Goal: Information Seeking & Learning: Find specific page/section

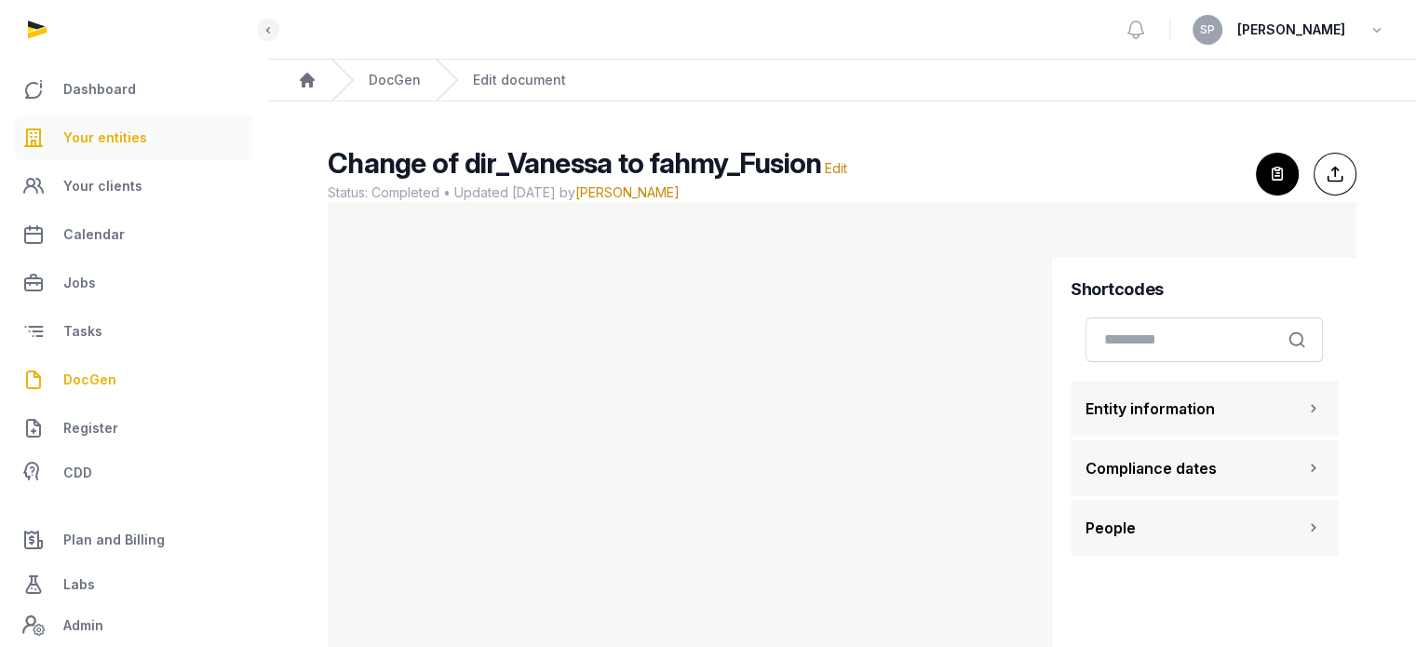
click at [109, 141] on span "Your entities" at bounding box center [105, 138] width 84 height 22
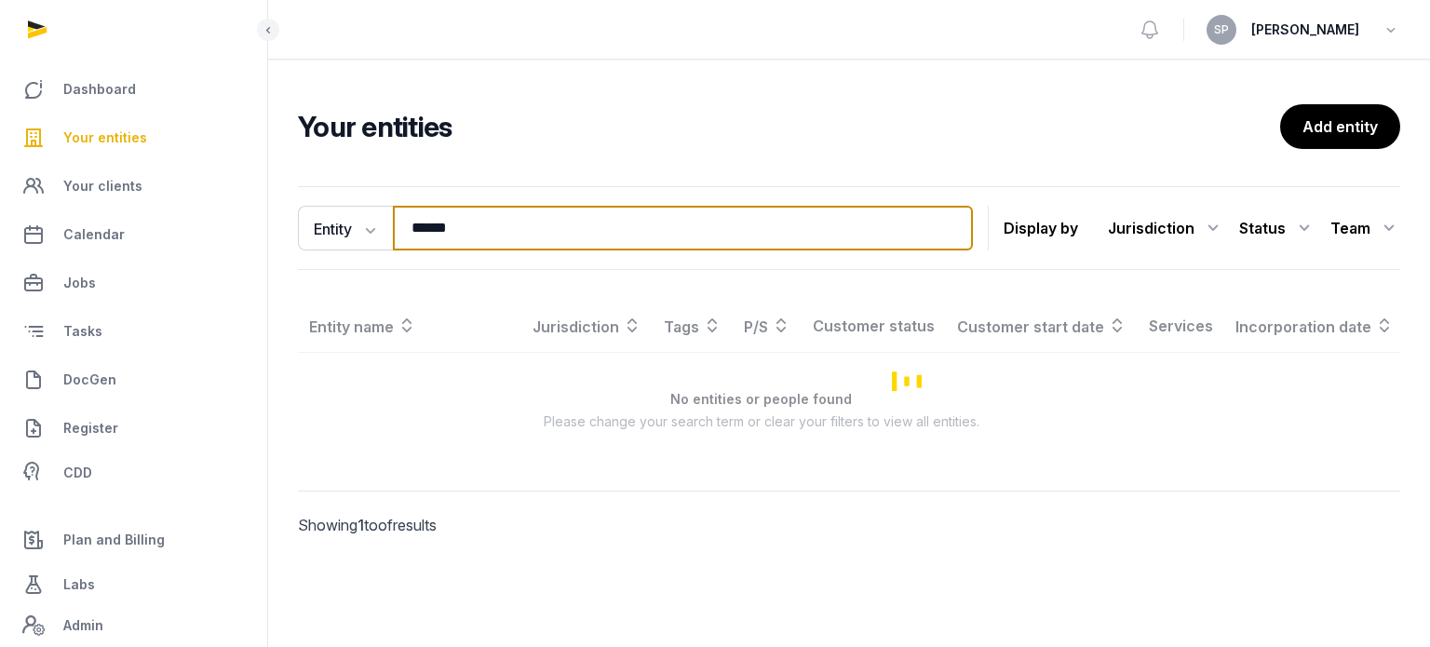
click at [477, 225] on input "******" at bounding box center [683, 228] width 580 height 45
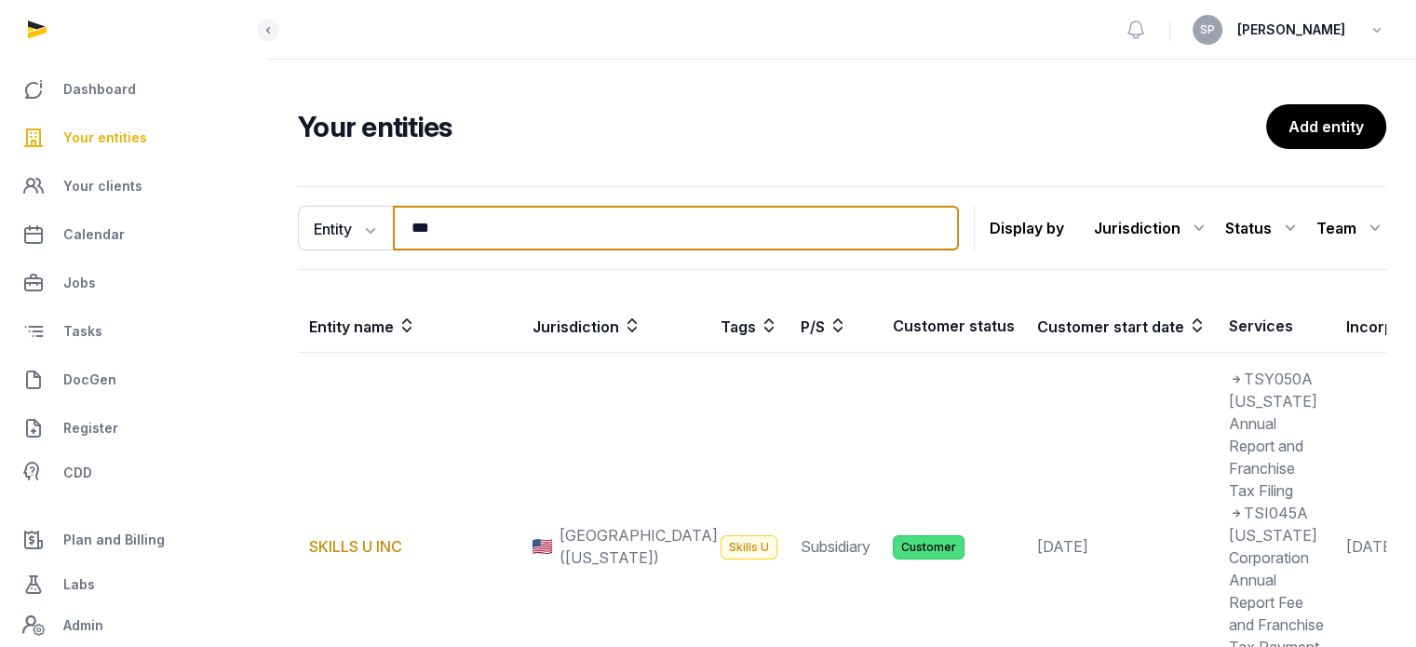
type input "***"
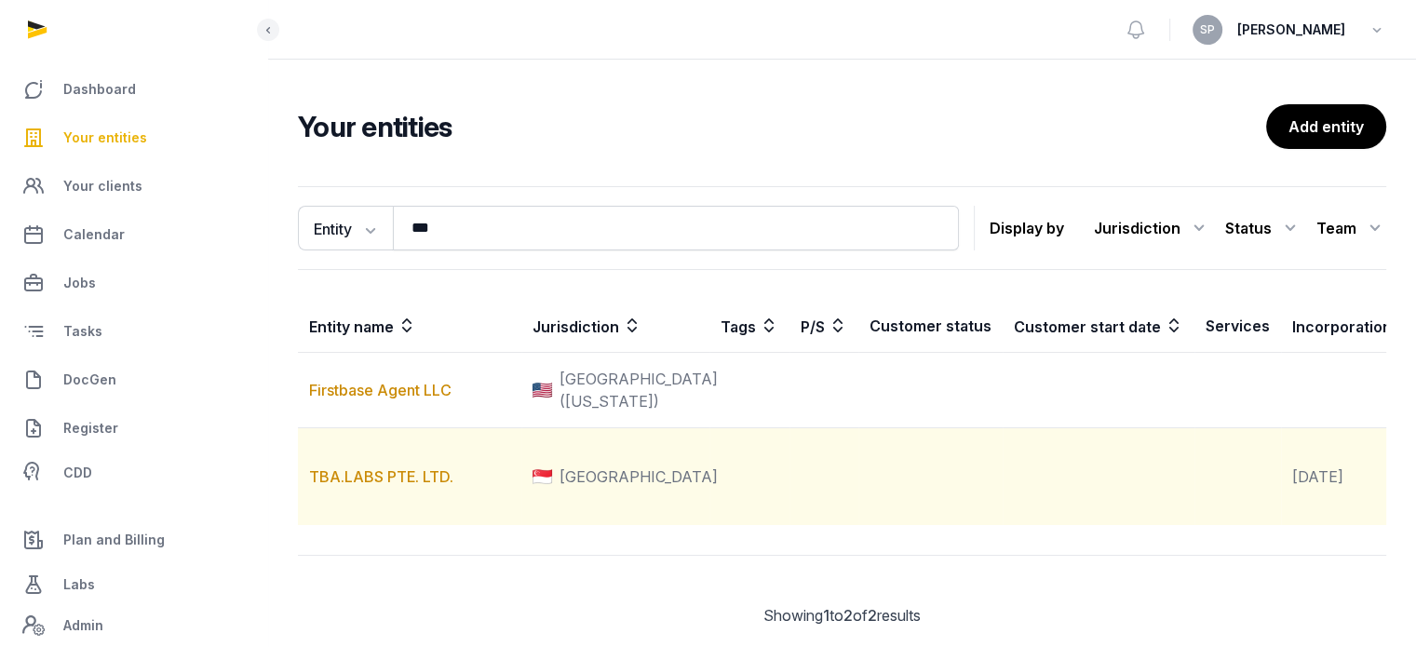
click at [400, 486] on td "TBA.LABS PTE. LTD." at bounding box center [409, 477] width 223 height 98
click at [403, 486] on link "TBA.LABS PTE. LTD." at bounding box center [381, 476] width 144 height 19
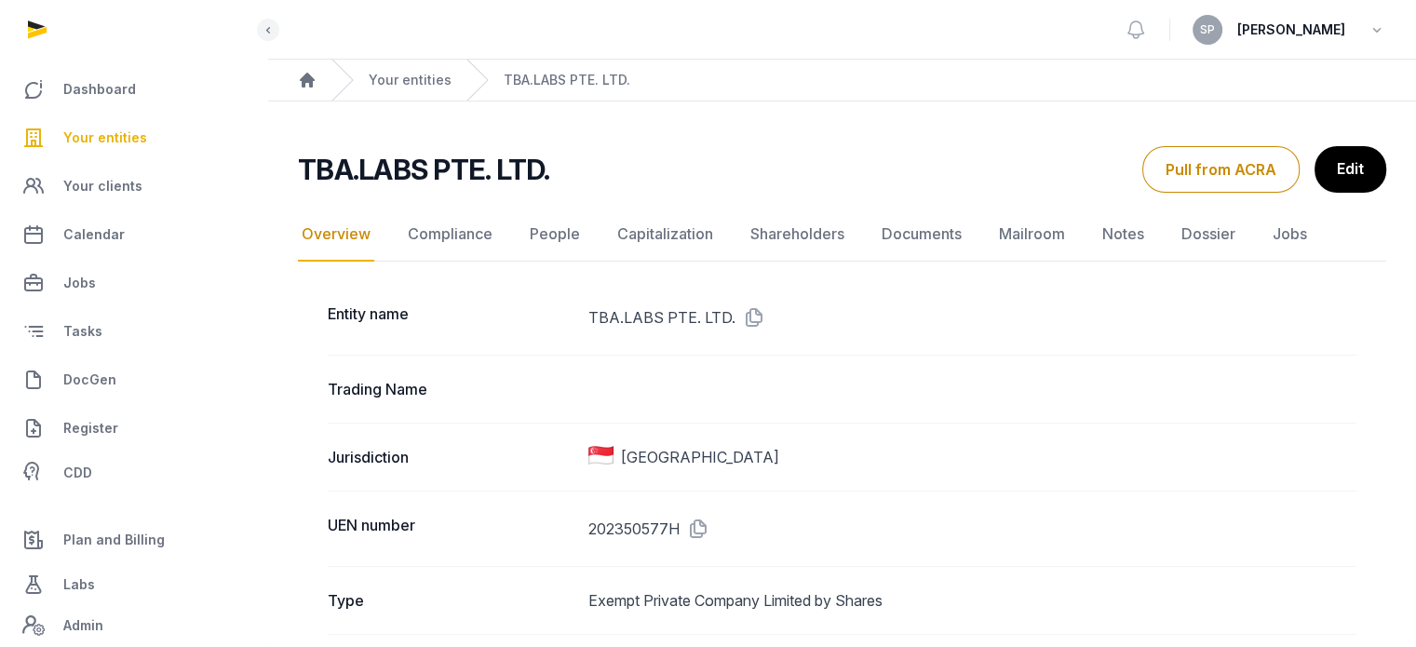
click at [922, 239] on link "Documents" at bounding box center [922, 235] width 88 height 54
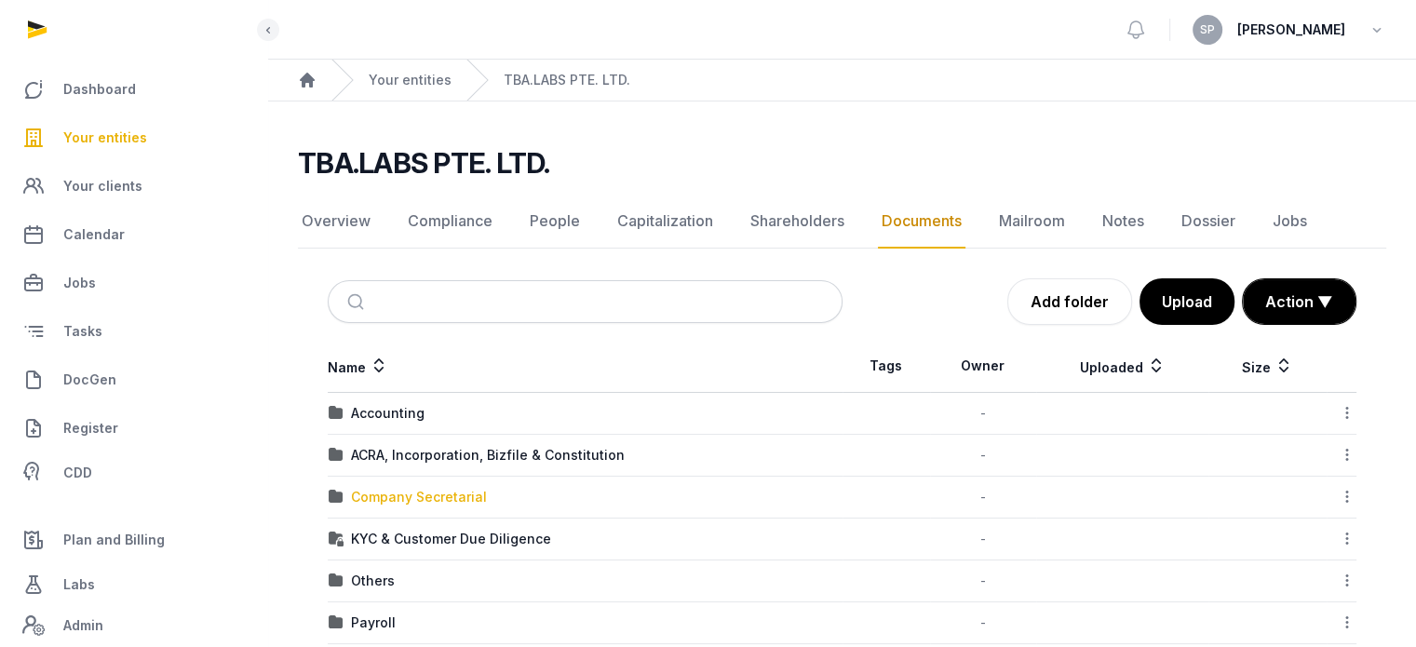
click at [414, 502] on div "Company Secretarial" at bounding box center [419, 497] width 136 height 19
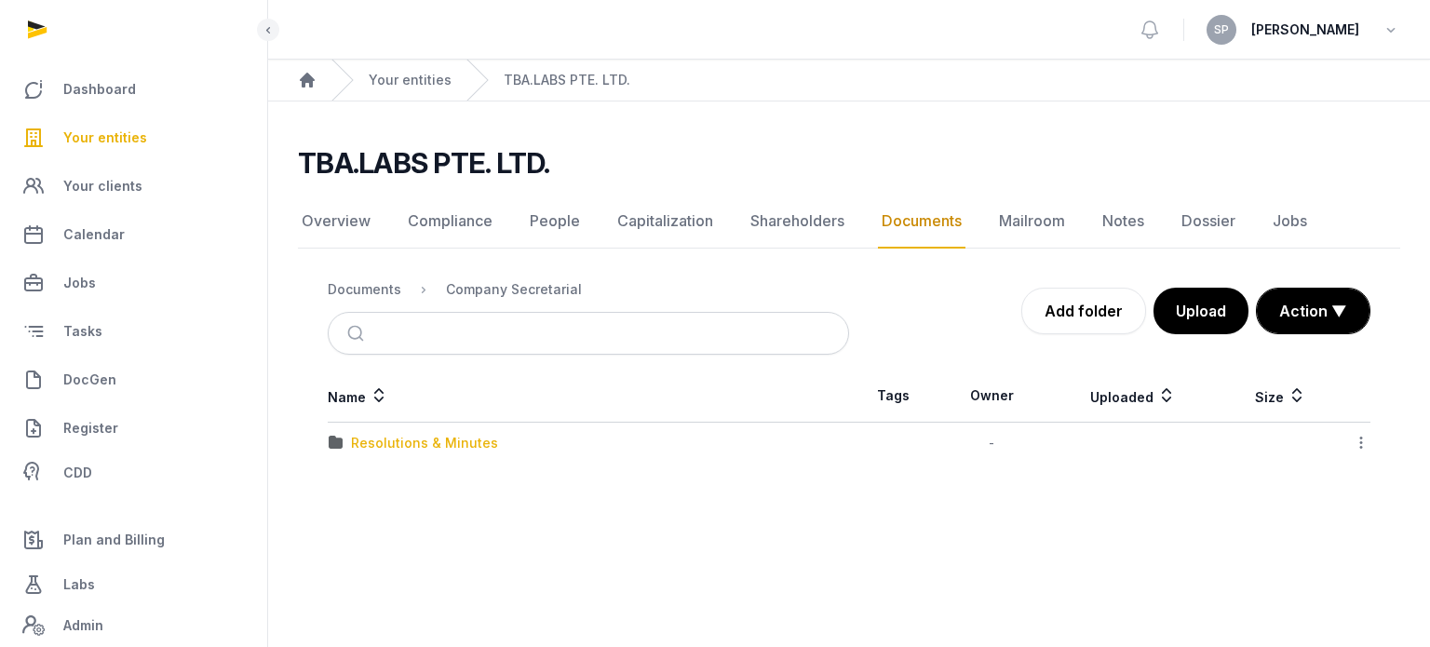
click at [430, 438] on div "Resolutions & Minutes" at bounding box center [424, 443] width 147 height 19
click at [358, 486] on div "2025" at bounding box center [367, 485] width 33 height 19
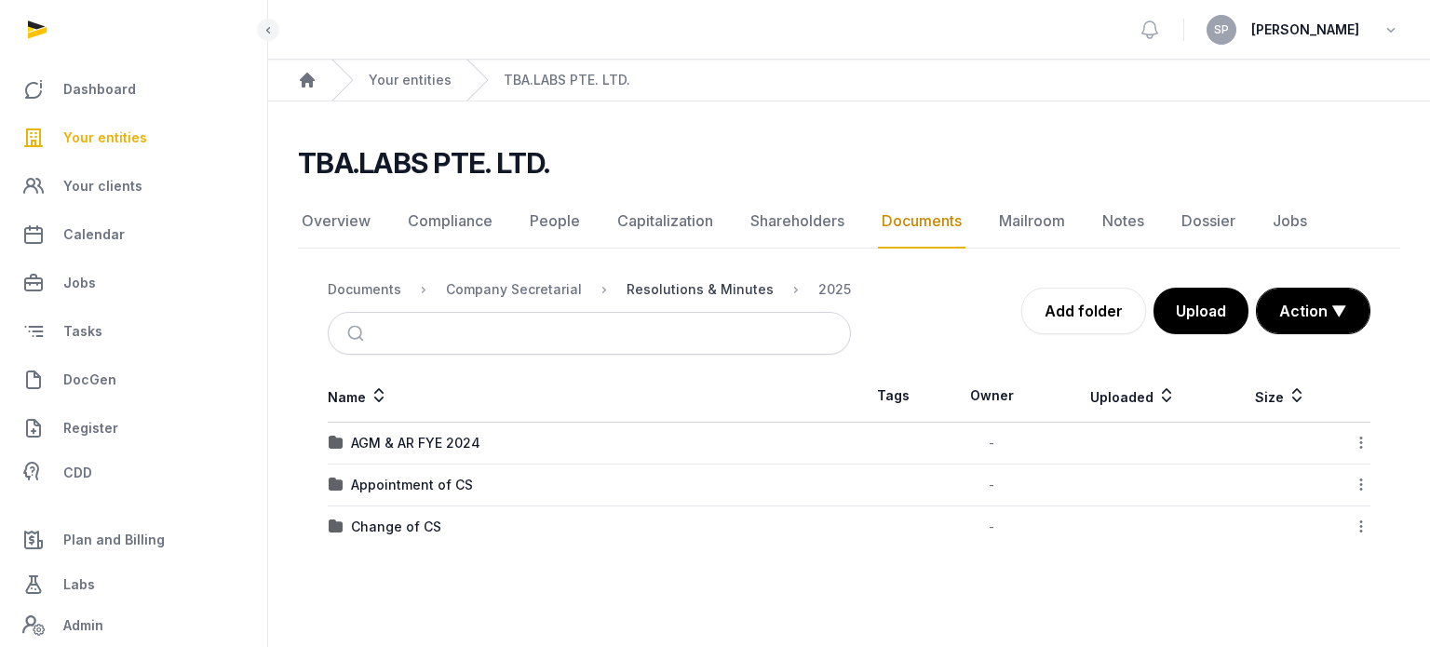
click at [661, 288] on div "Resolutions & Minutes" at bounding box center [700, 289] width 147 height 19
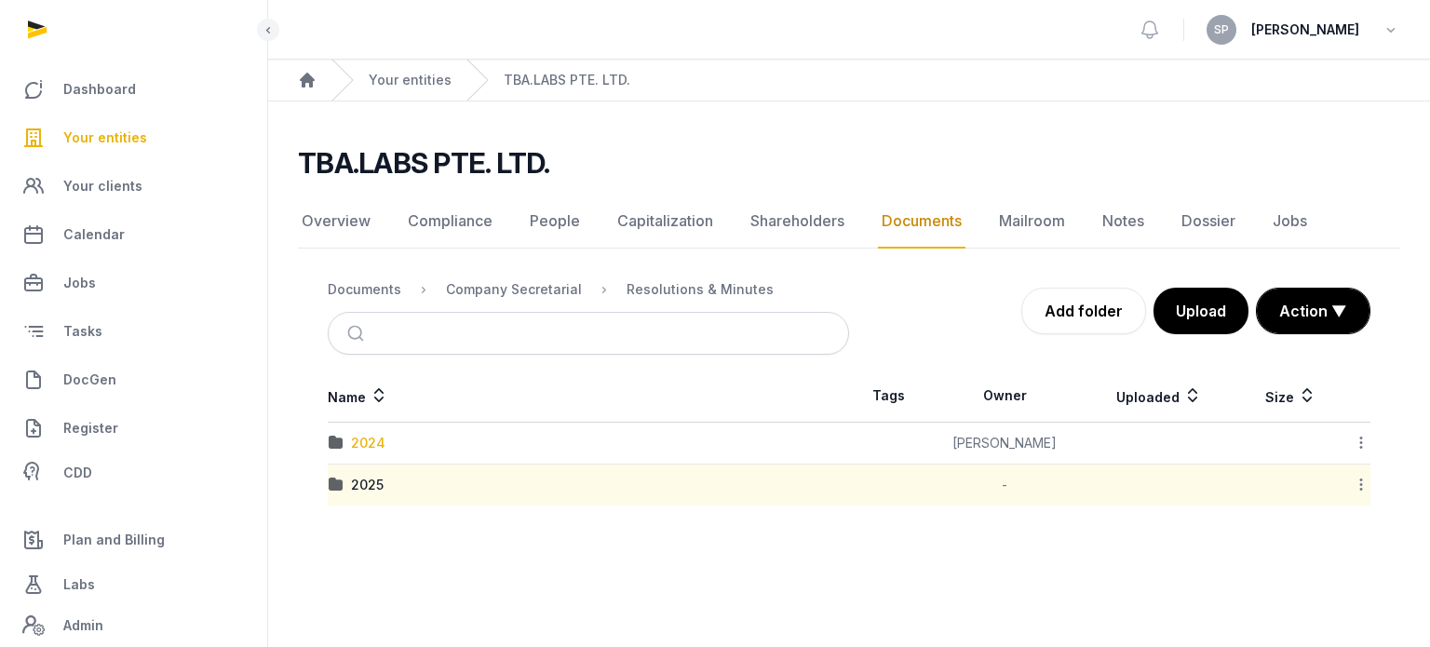
click at [381, 440] on div "2024" at bounding box center [368, 443] width 34 height 19
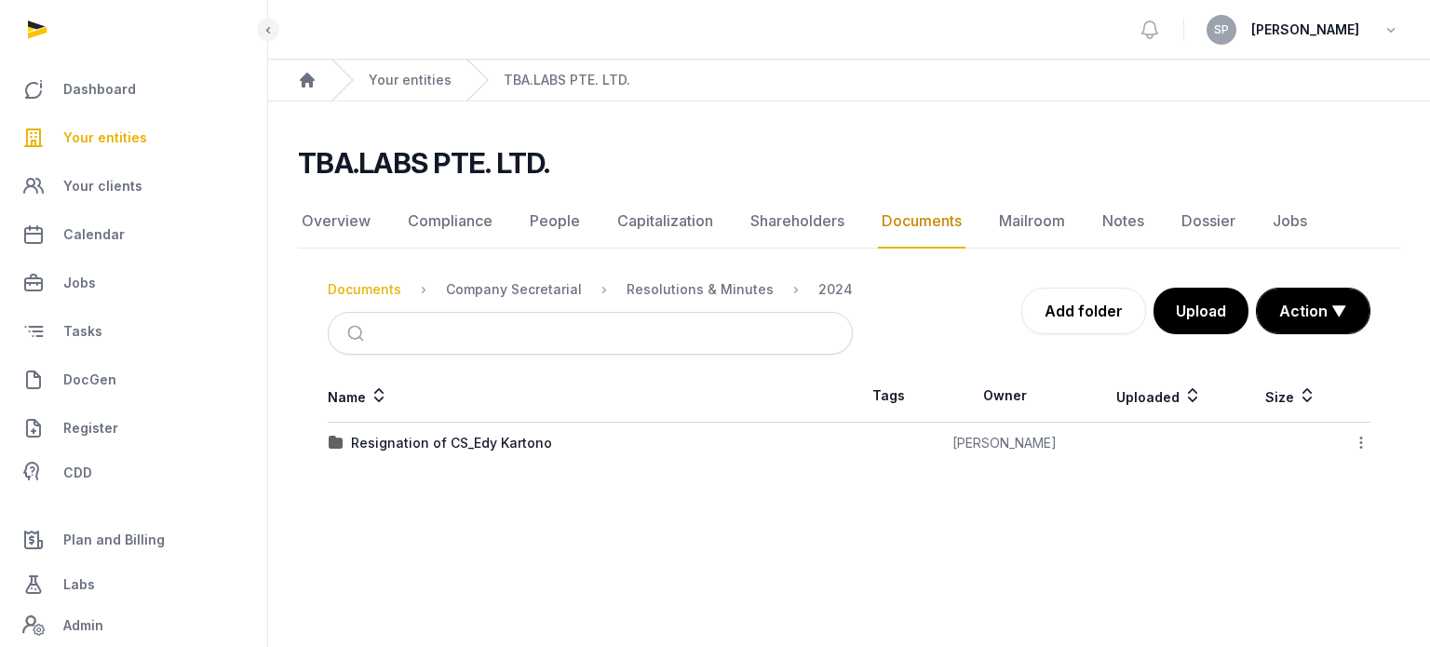
click at [391, 294] on div "Documents" at bounding box center [365, 289] width 74 height 19
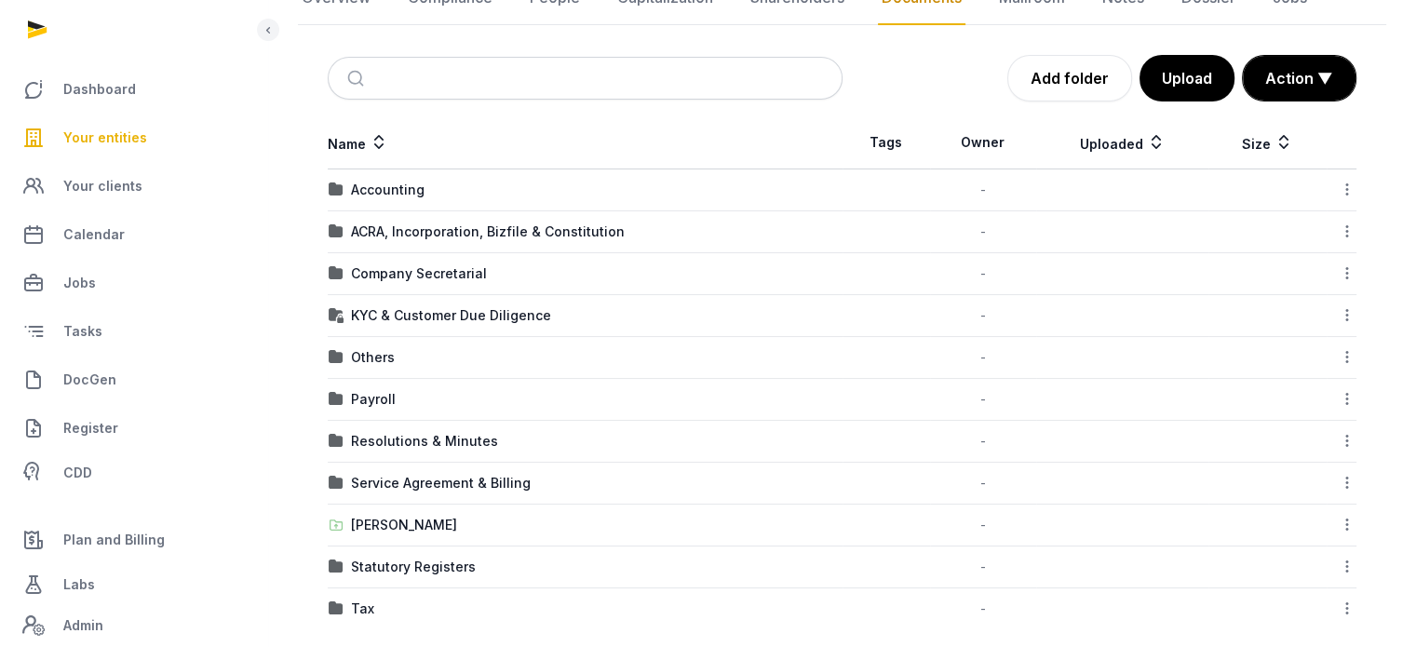
scroll to position [239, 0]
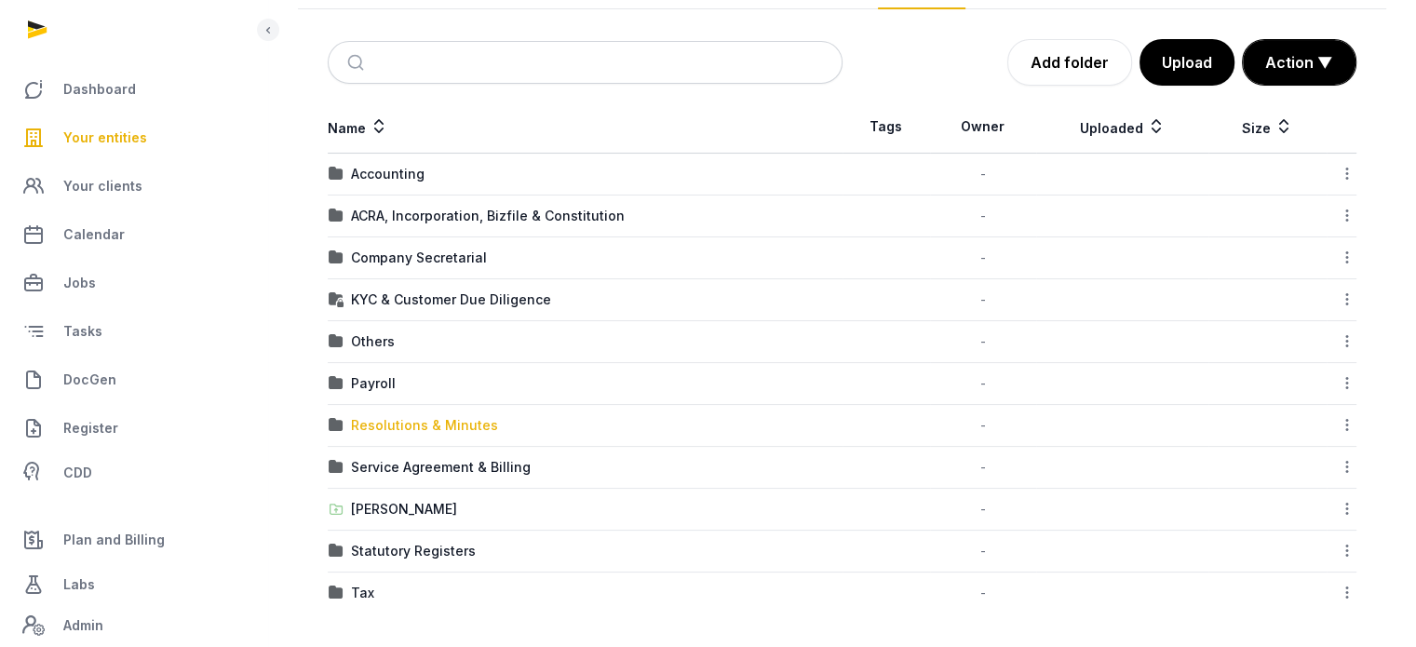
click at [440, 421] on div "Resolutions & Minutes" at bounding box center [424, 425] width 147 height 19
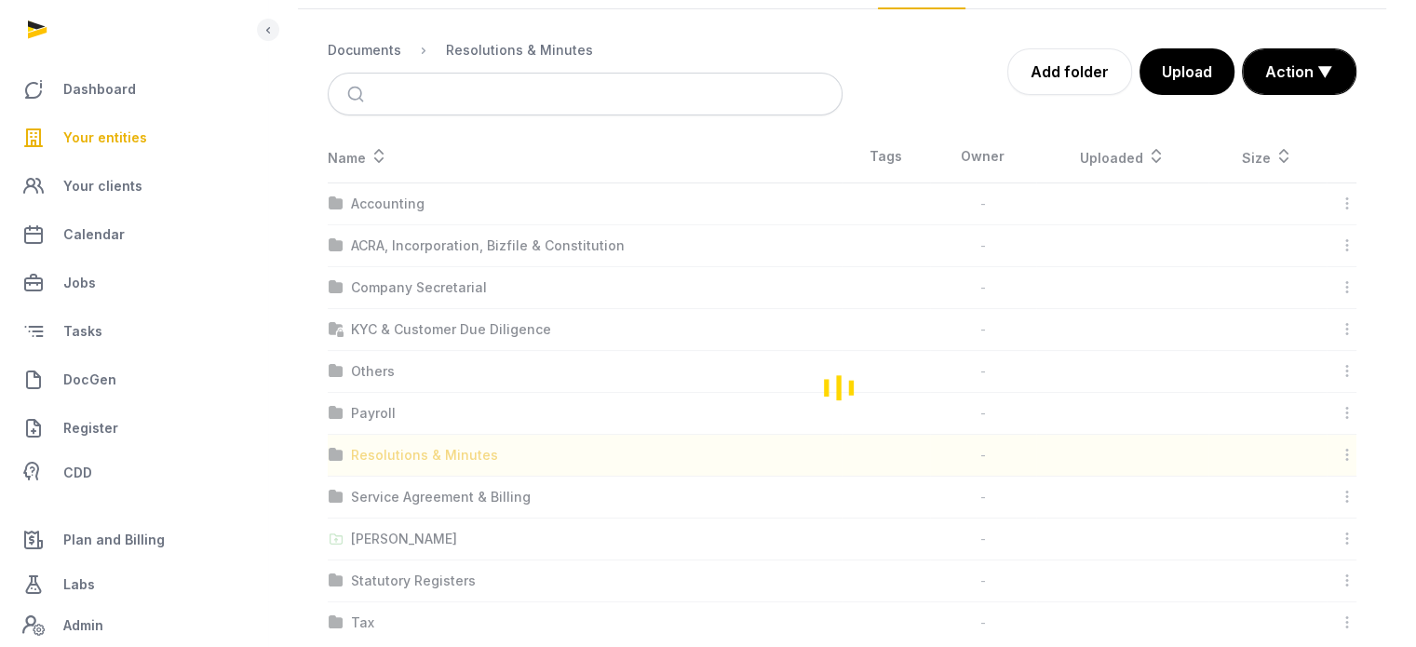
scroll to position [101, 0]
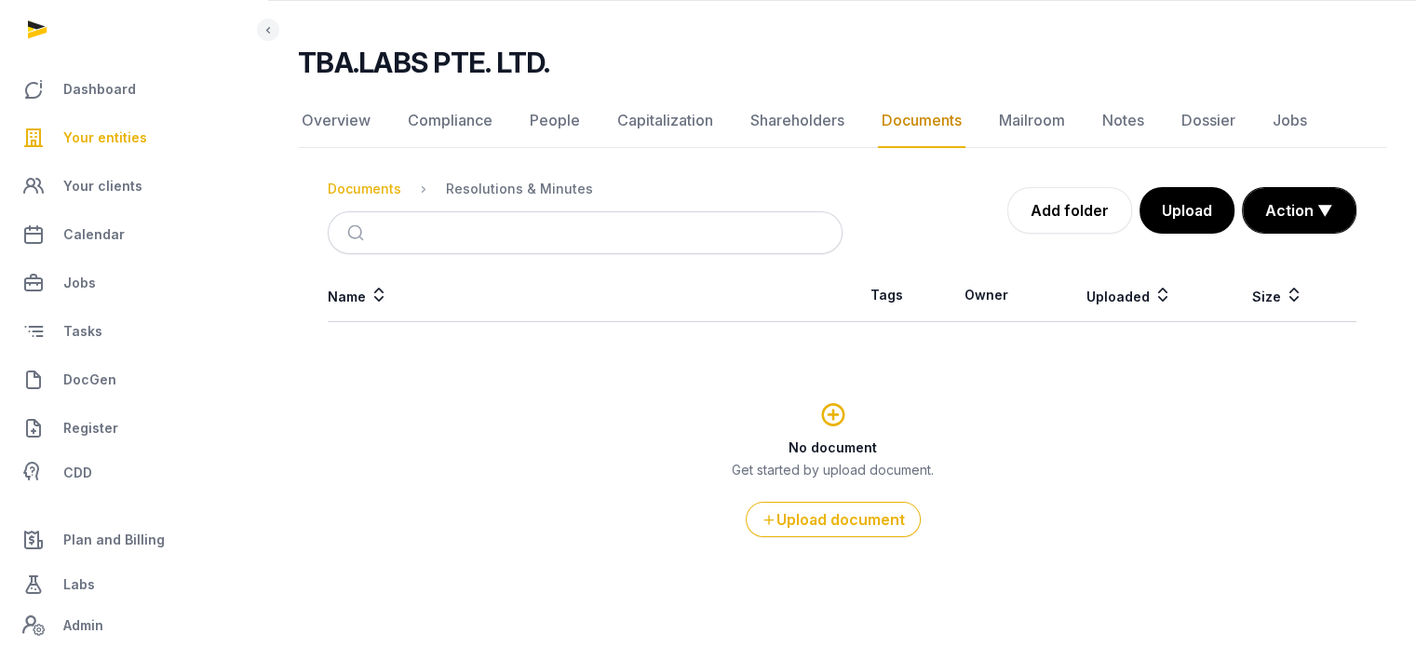
click at [384, 192] on div "Documents" at bounding box center [365, 189] width 74 height 19
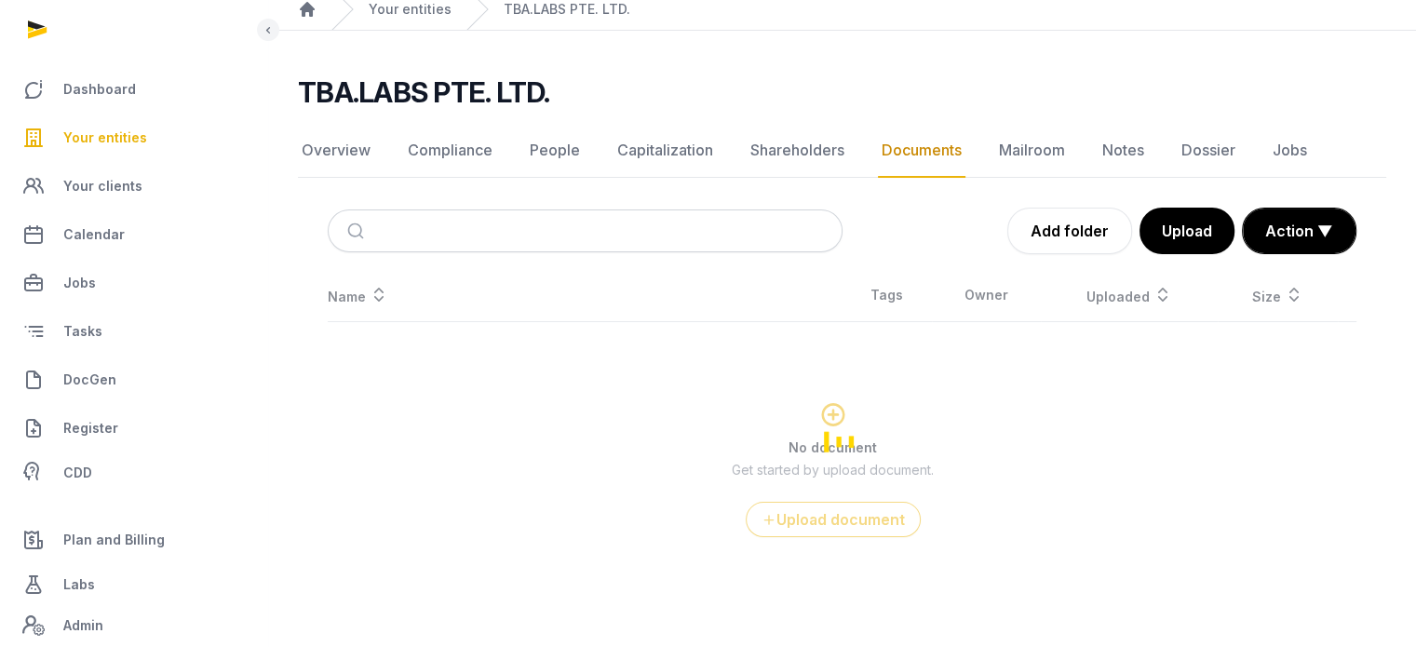
scroll to position [239, 0]
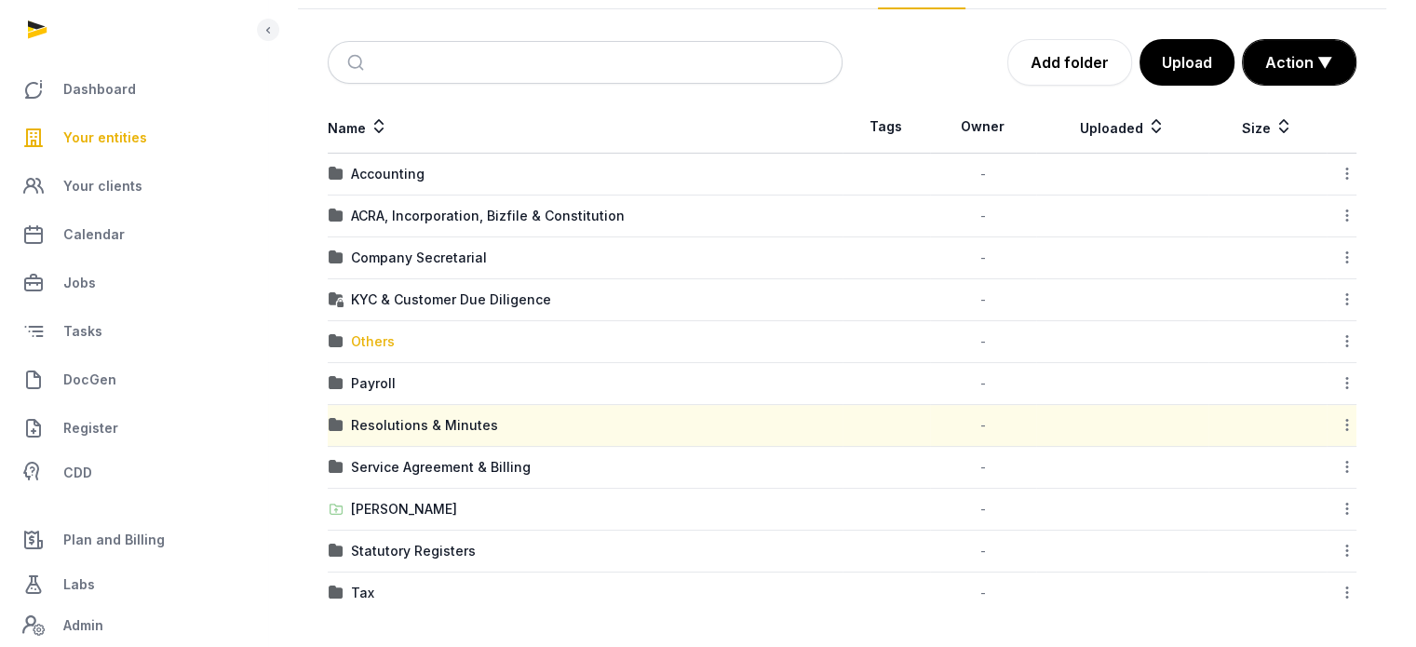
click at [380, 345] on div "Others" at bounding box center [373, 341] width 44 height 19
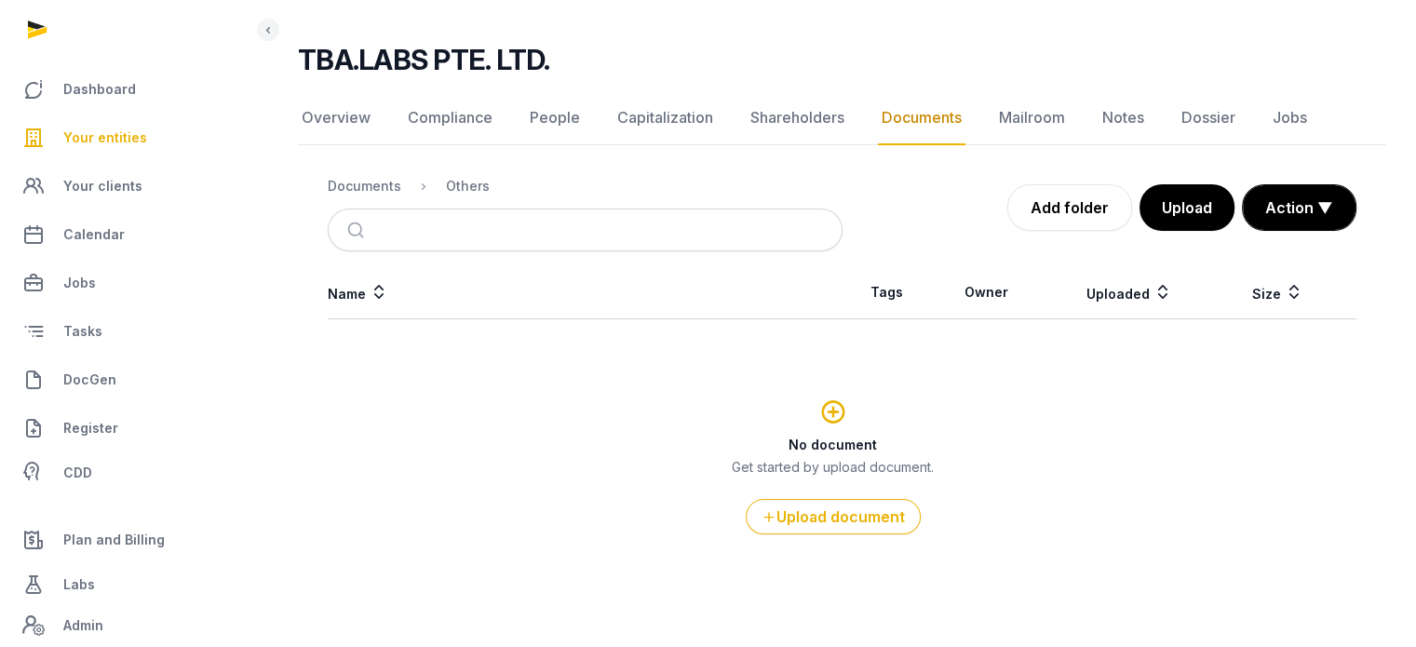
scroll to position [101, 0]
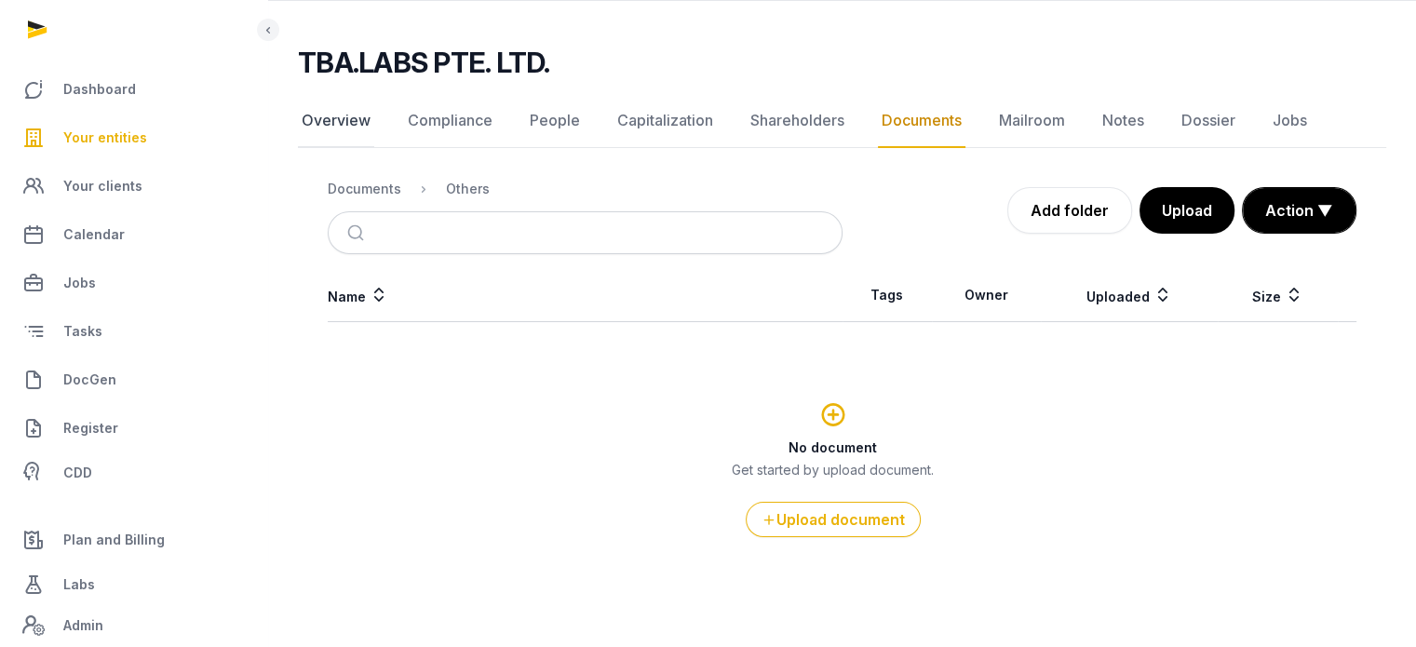
click at [341, 107] on link "Overview" at bounding box center [336, 121] width 76 height 54
